Goal: Use online tool/utility

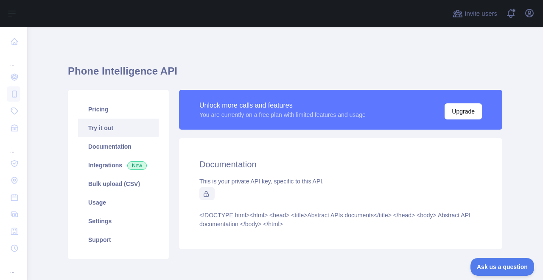
click at [110, 134] on link "Try it out" at bounding box center [118, 128] width 81 height 19
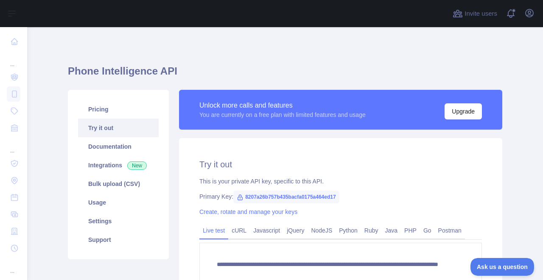
scroll to position [47, 0]
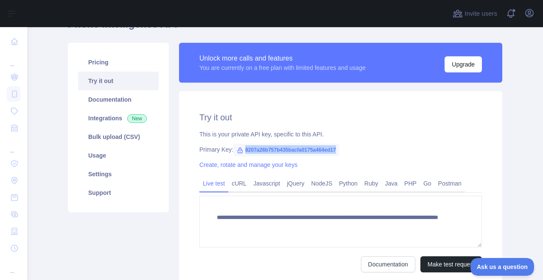
drag, startPoint x: 240, startPoint y: 150, endPoint x: 337, endPoint y: 152, distance: 97.1
click at [337, 152] on div "Primary Key: 8207a26b757b435bacfa0175a464ed17" at bounding box center [340, 149] width 282 height 8
copy span "8207a26b757b435bacfa0175a464ed17"
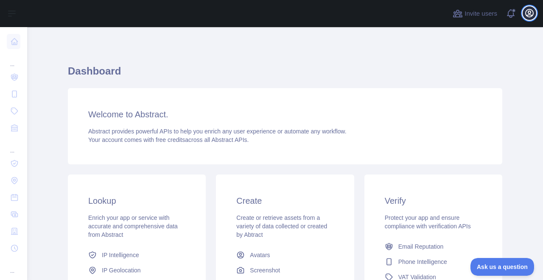
click at [530, 14] on icon "button" at bounding box center [529, 13] width 8 height 8
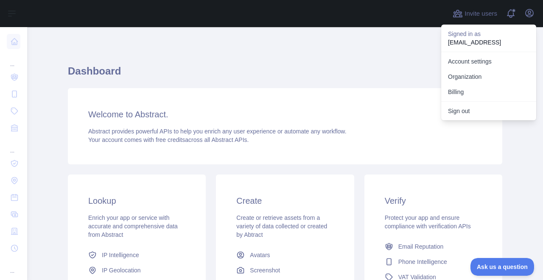
click at [270, 68] on h1 "Dashboard" at bounding box center [285, 74] width 434 height 20
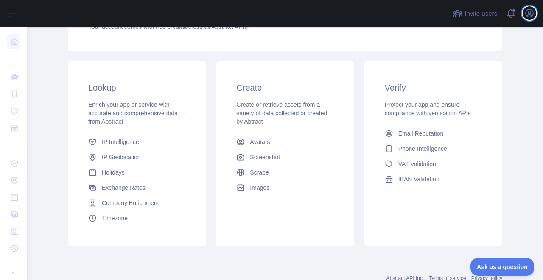
scroll to position [141, 0]
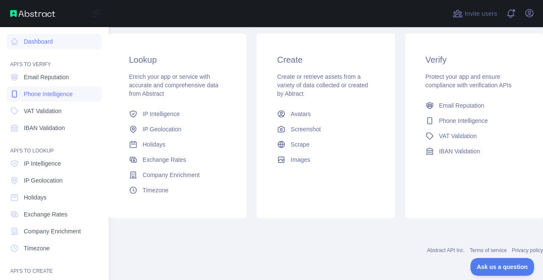
click at [42, 95] on span "Phone Intelligence" at bounding box center [48, 94] width 49 height 8
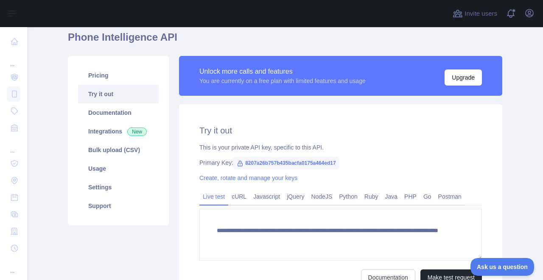
scroll to position [47, 0]
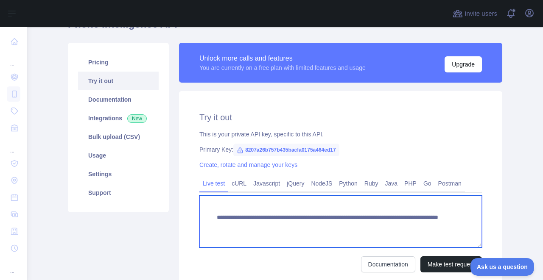
drag, startPoint x: 211, startPoint y: 217, endPoint x: 414, endPoint y: 229, distance: 203.4
click at [414, 229] on textarea "**********" at bounding box center [340, 222] width 282 height 52
